Goal: Transaction & Acquisition: Purchase product/service

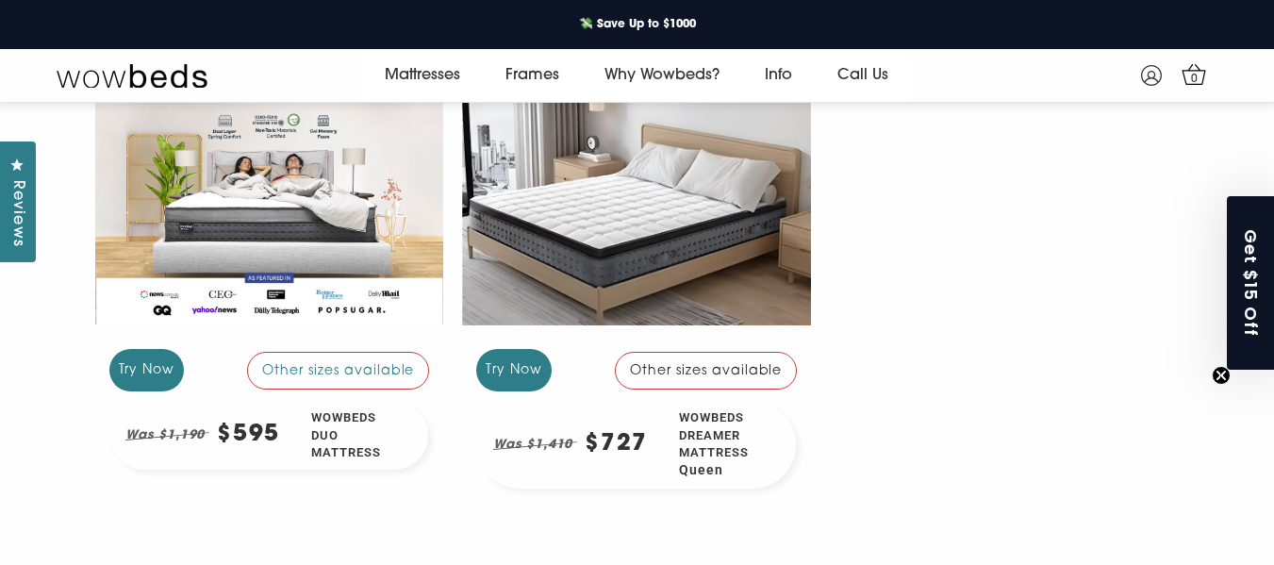
scroll to position [354, 0]
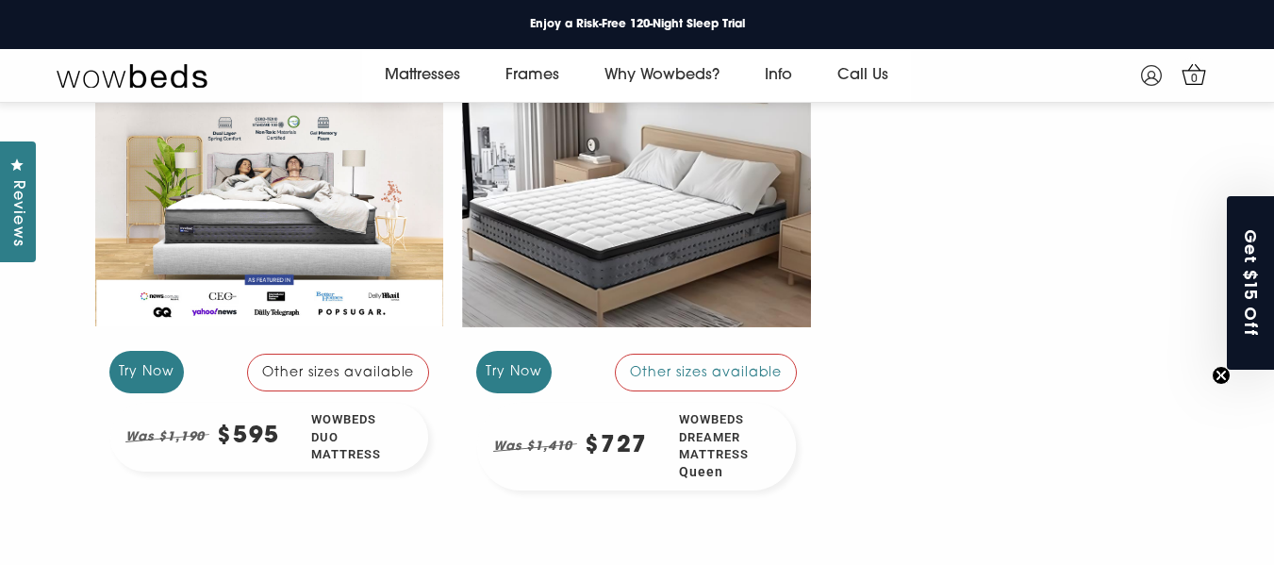
click at [360, 374] on div "Other sizes available" at bounding box center [338, 373] width 183 height 38
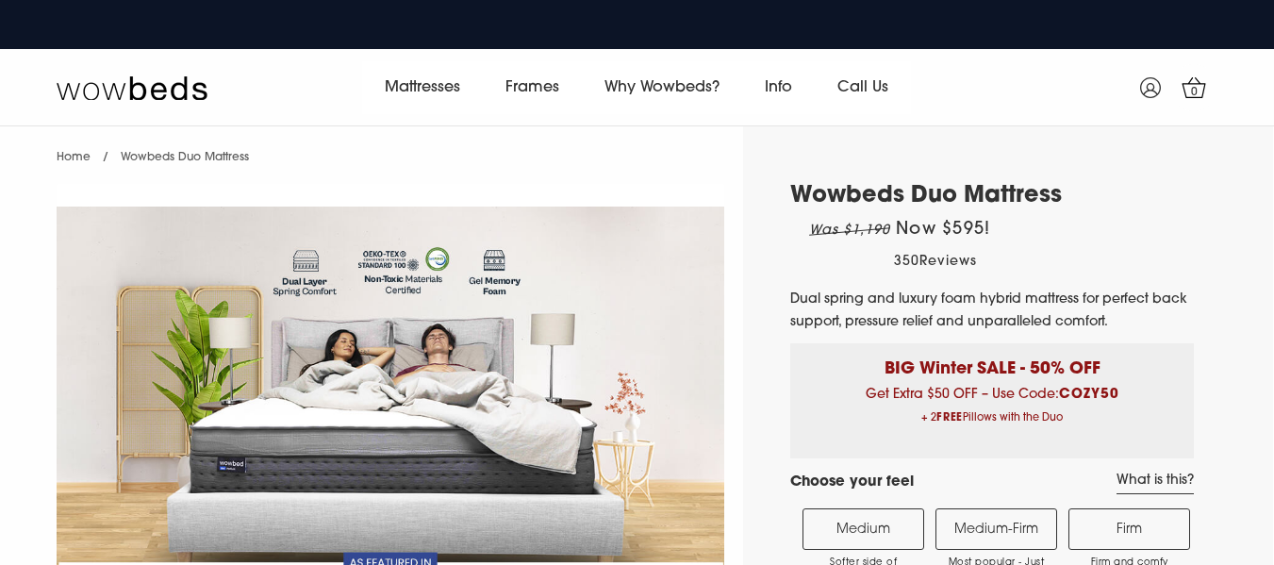
select select "Medium-Firm"
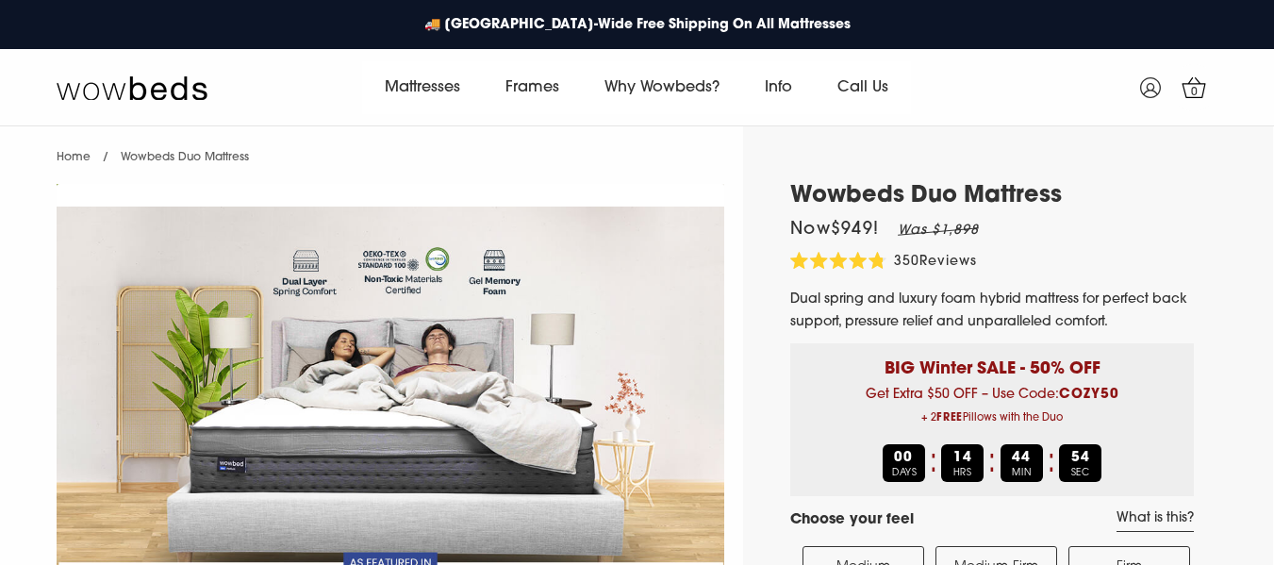
scroll to position [189, 0]
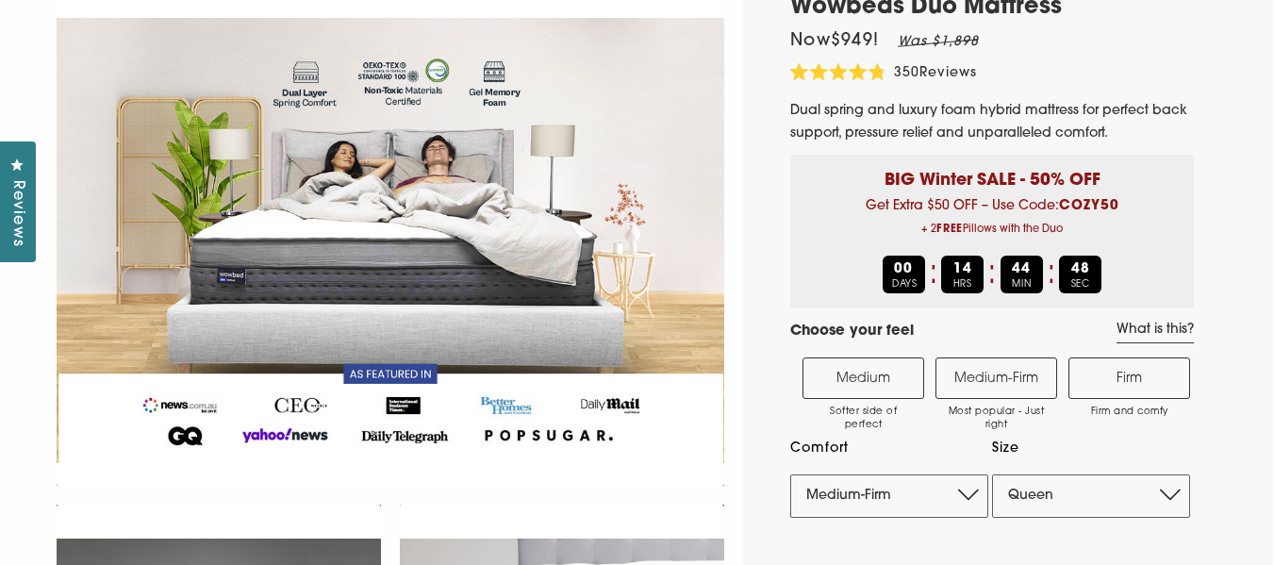
click at [1005, 373] on label "Medium-Firm Most popular - Just right" at bounding box center [996, 377] width 122 height 41
click at [0, 0] on input "Medium-Firm Most popular - Just right" at bounding box center [0, 0] width 0 height 0
click at [1005, 373] on label "Medium-Firm Most popular - Just right" at bounding box center [996, 377] width 122 height 41
click at [0, 0] on input "Medium-Firm Most popular - Just right" at bounding box center [0, 0] width 0 height 0
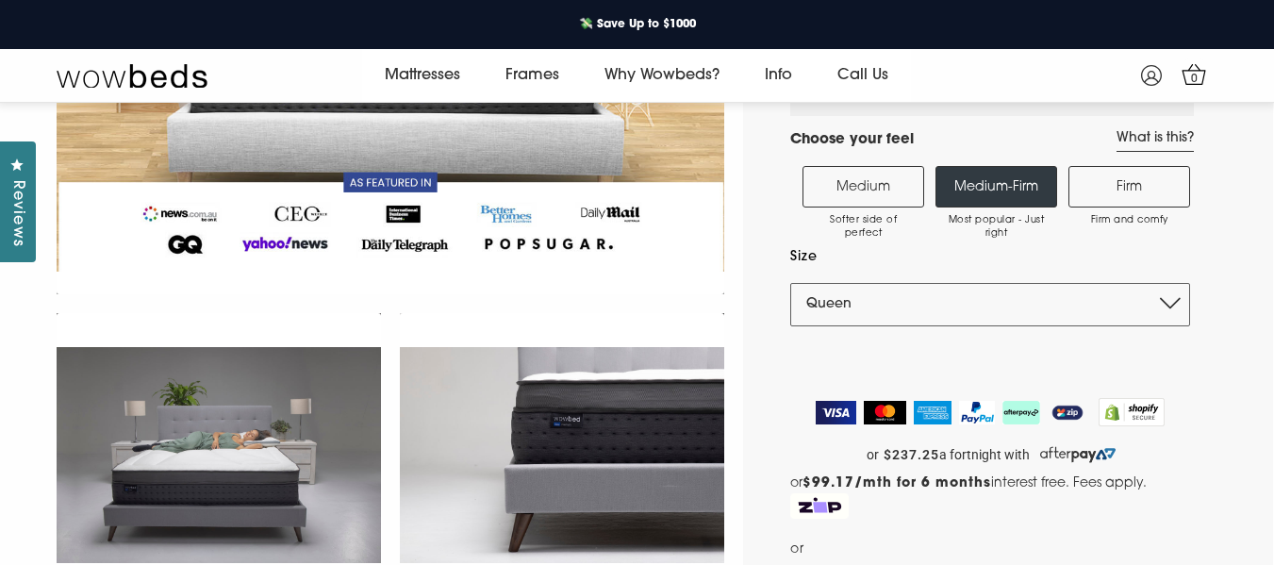
scroll to position [354, 0]
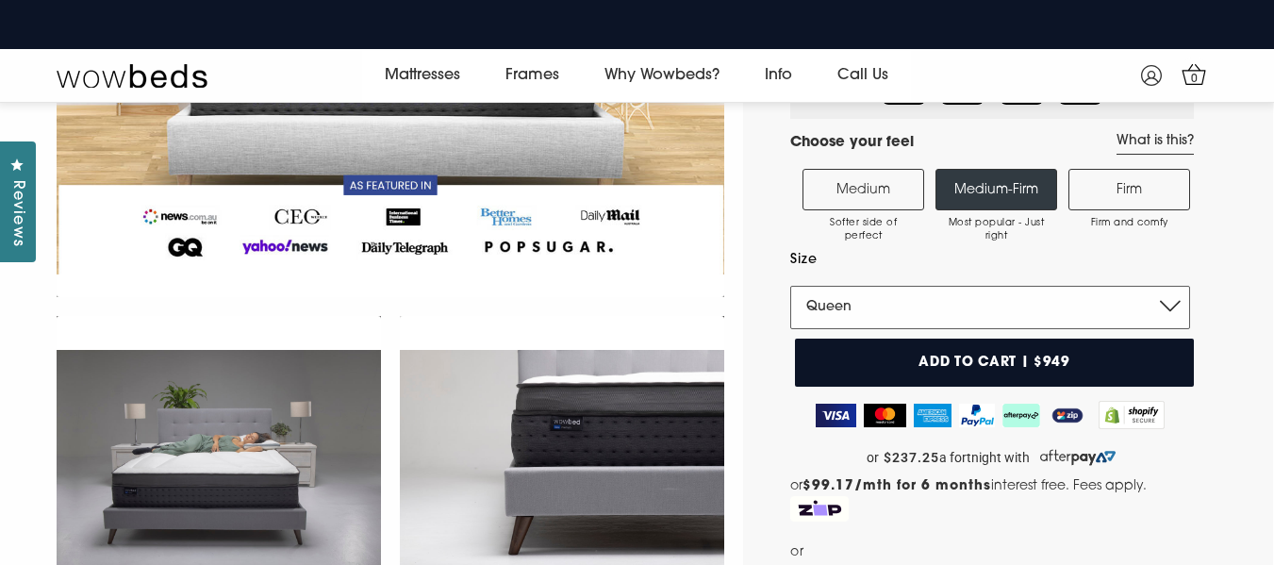
click at [1173, 301] on select "Single King Single Double Queen King" at bounding box center [990, 307] width 400 height 43
click at [1168, 306] on select "Single King Single Double Queen King" at bounding box center [990, 307] width 400 height 43
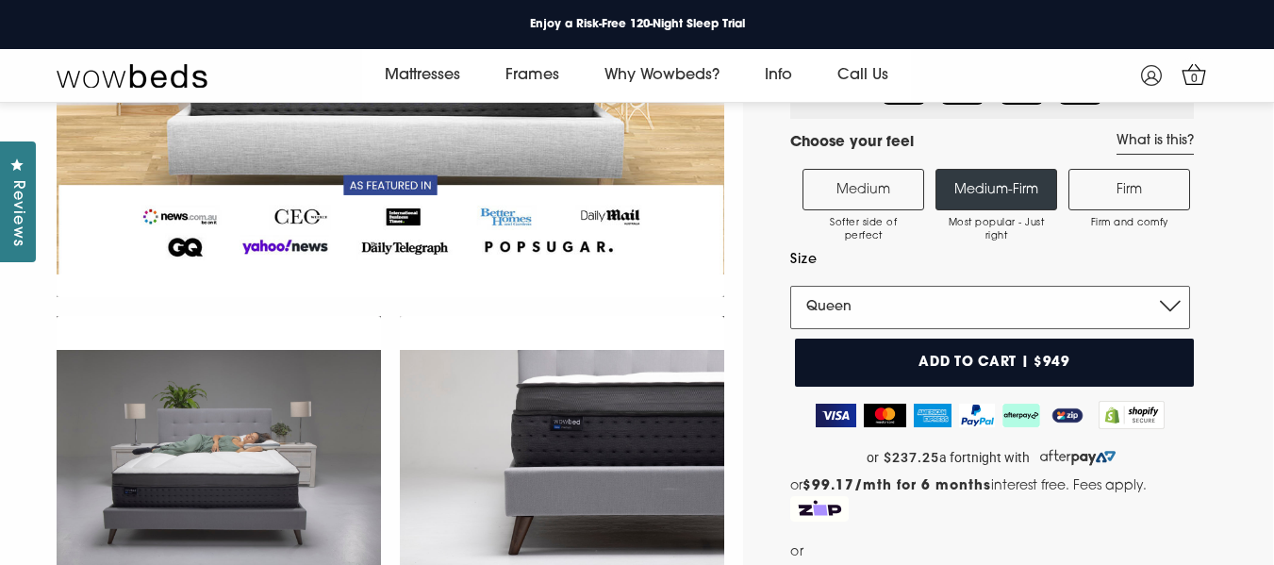
click at [1168, 306] on select "Single King Single Double Queen King" at bounding box center [990, 307] width 400 height 43
click at [1167, 299] on select "Single King Single Double Queen King" at bounding box center [990, 307] width 400 height 43
select select "Double"
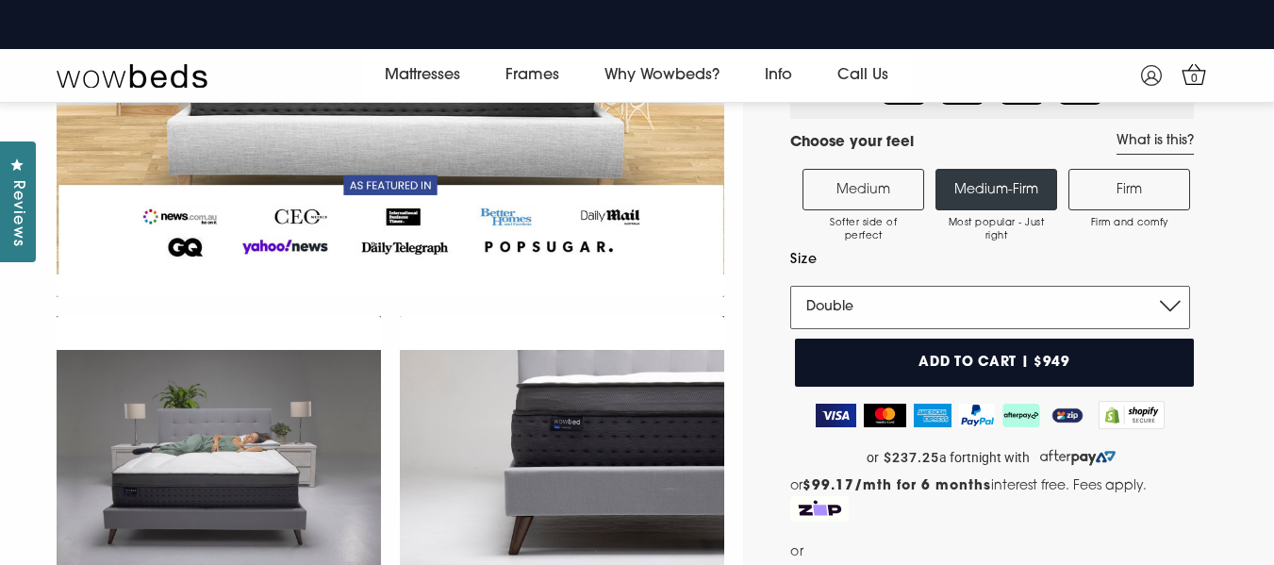
click at [790, 286] on select "Single King Single Double Queen King" at bounding box center [990, 307] width 400 height 43
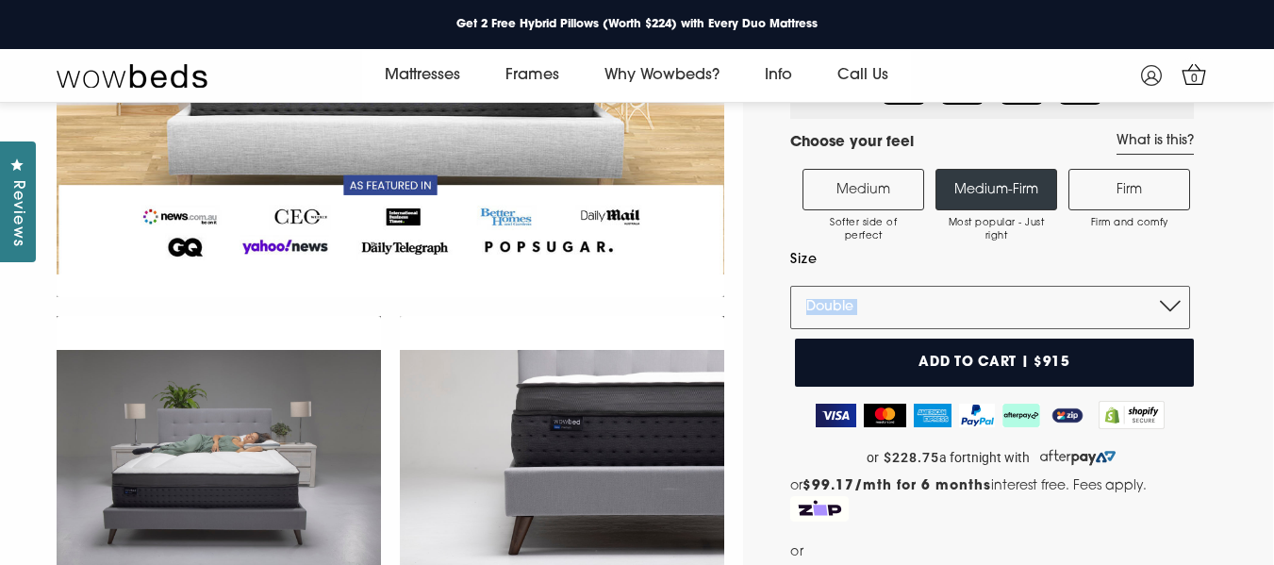
click at [1048, 264] on label "Size" at bounding box center [990, 260] width 400 height 24
click at [1048, 286] on select "Single King Single Double Queen King" at bounding box center [990, 307] width 400 height 43
click at [1048, 263] on label "Size" at bounding box center [990, 260] width 400 height 24
click at [1048, 286] on select "Single King Single Double Queen King" at bounding box center [990, 307] width 400 height 43
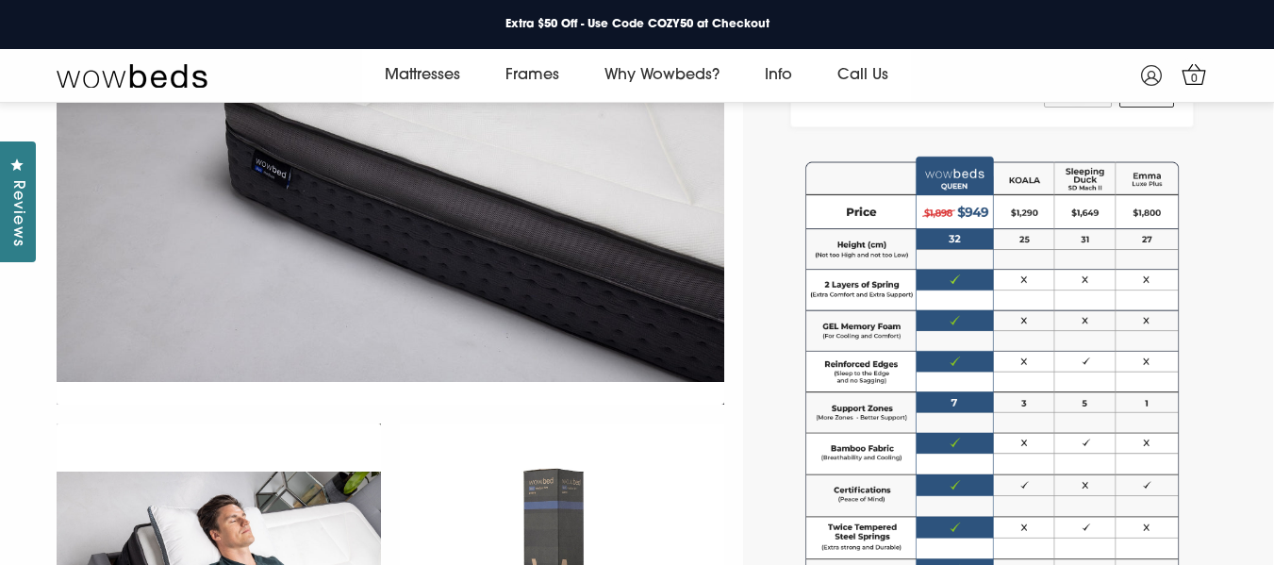
scroll to position [1109, 0]
